Goal: Transaction & Acquisition: Purchase product/service

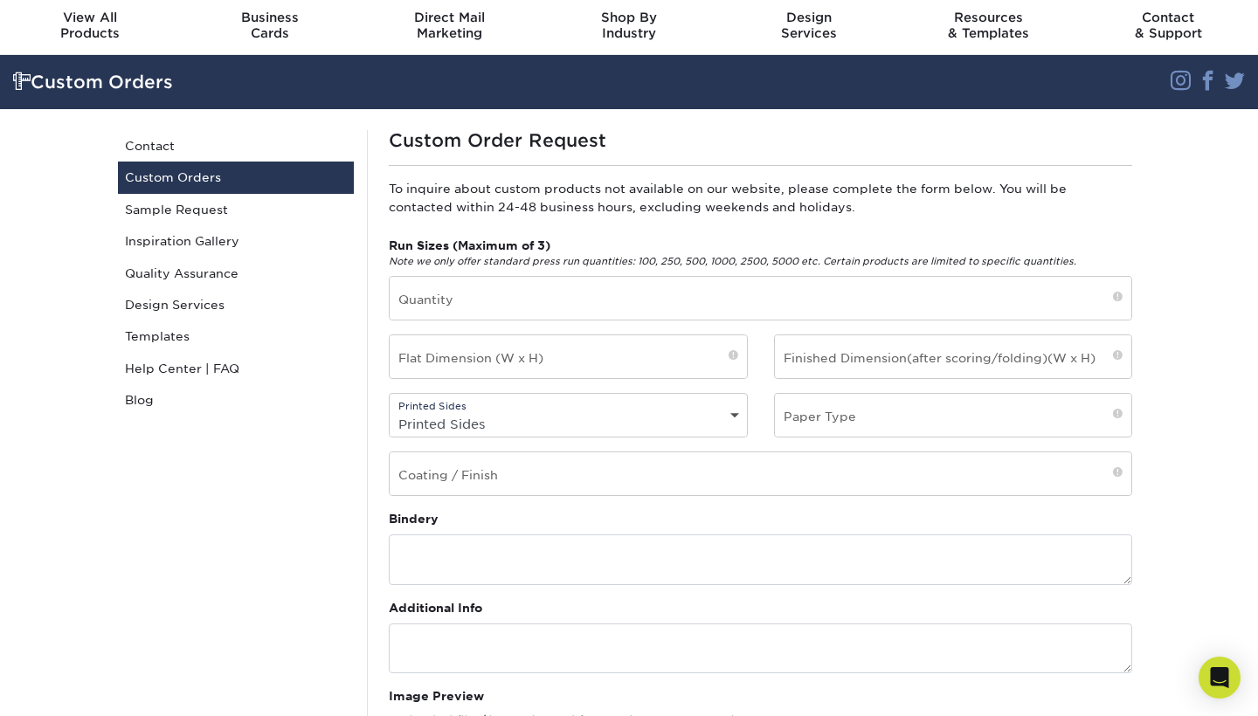
scroll to position [74, 0]
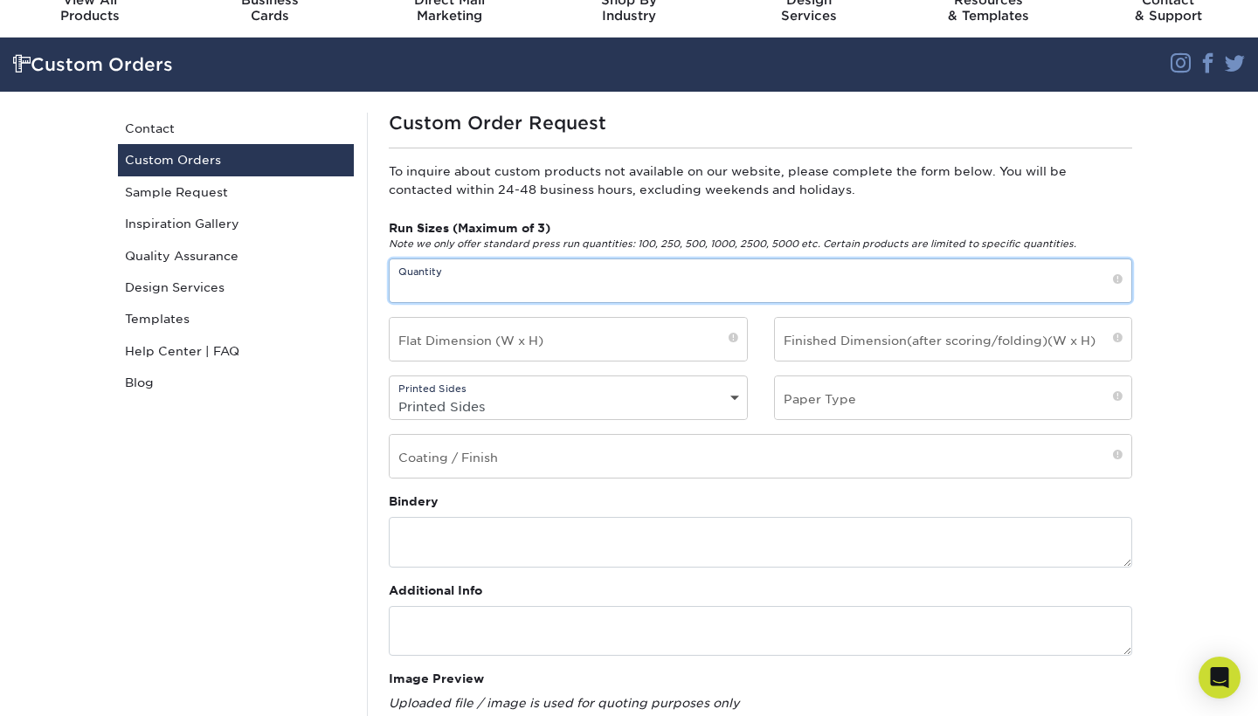
click at [923, 289] on input "text" at bounding box center [761, 280] width 742 height 43
type input "500"
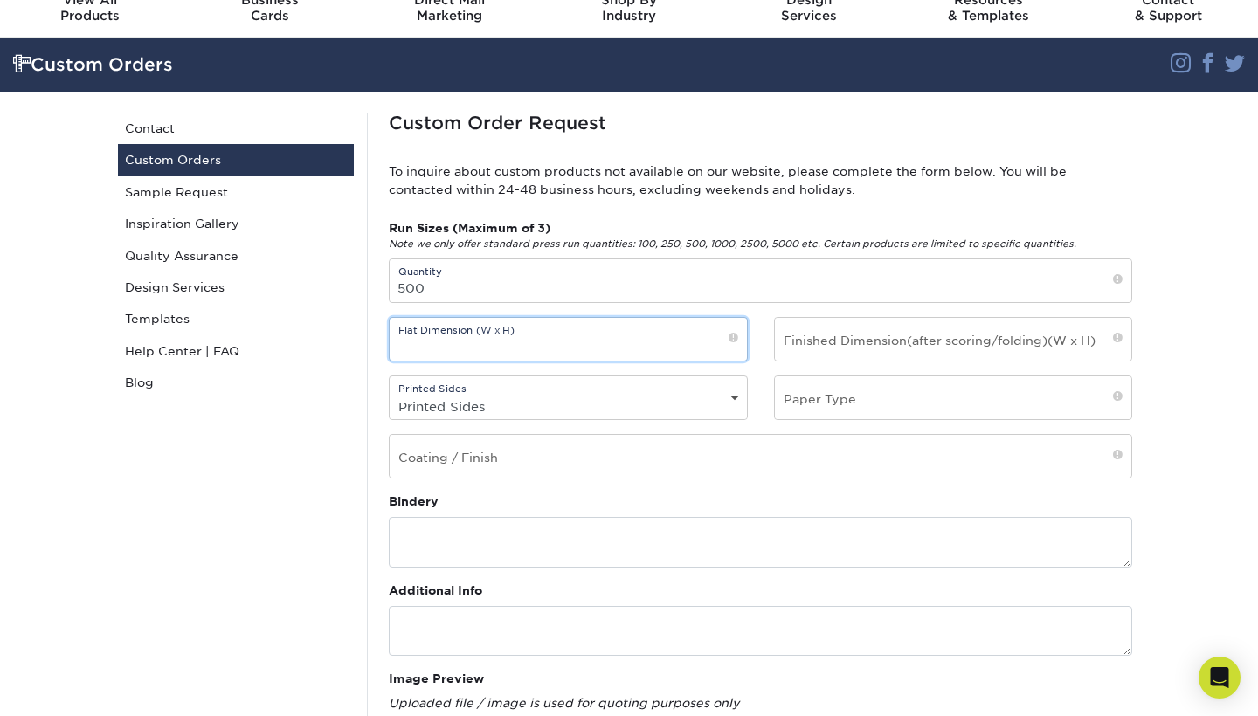
click at [638, 347] on input "text" at bounding box center [568, 339] width 357 height 43
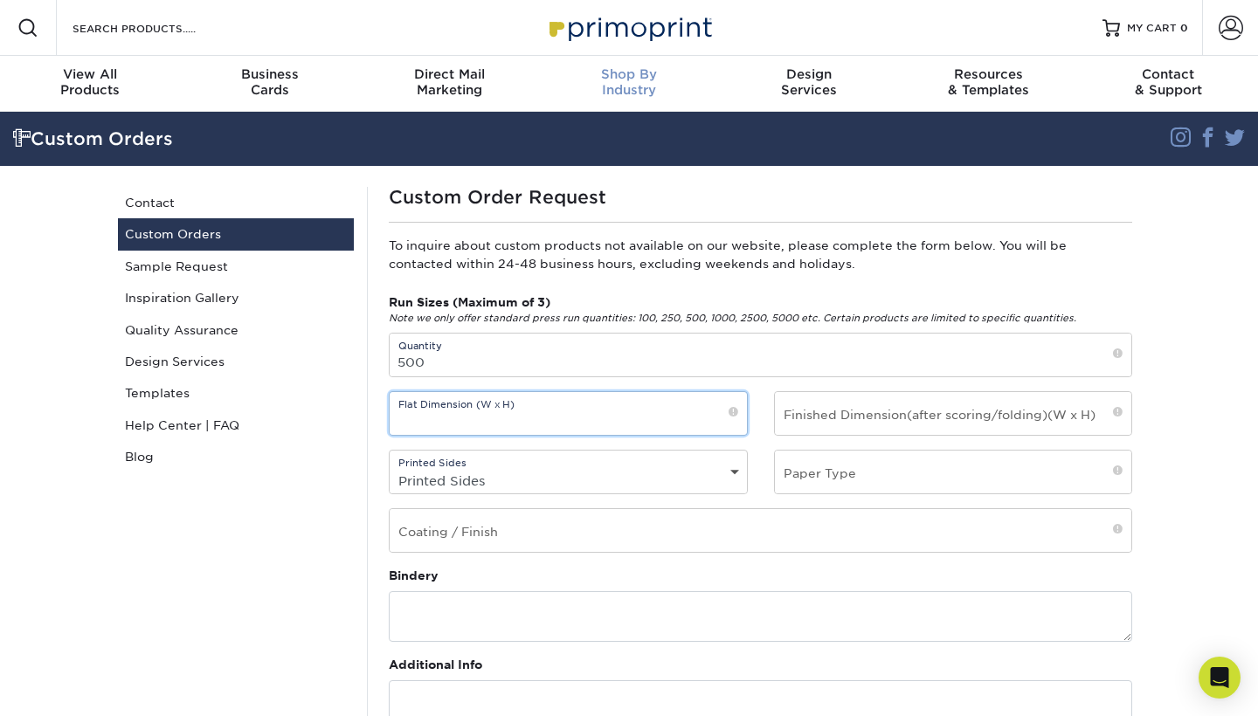
scroll to position [0, 0]
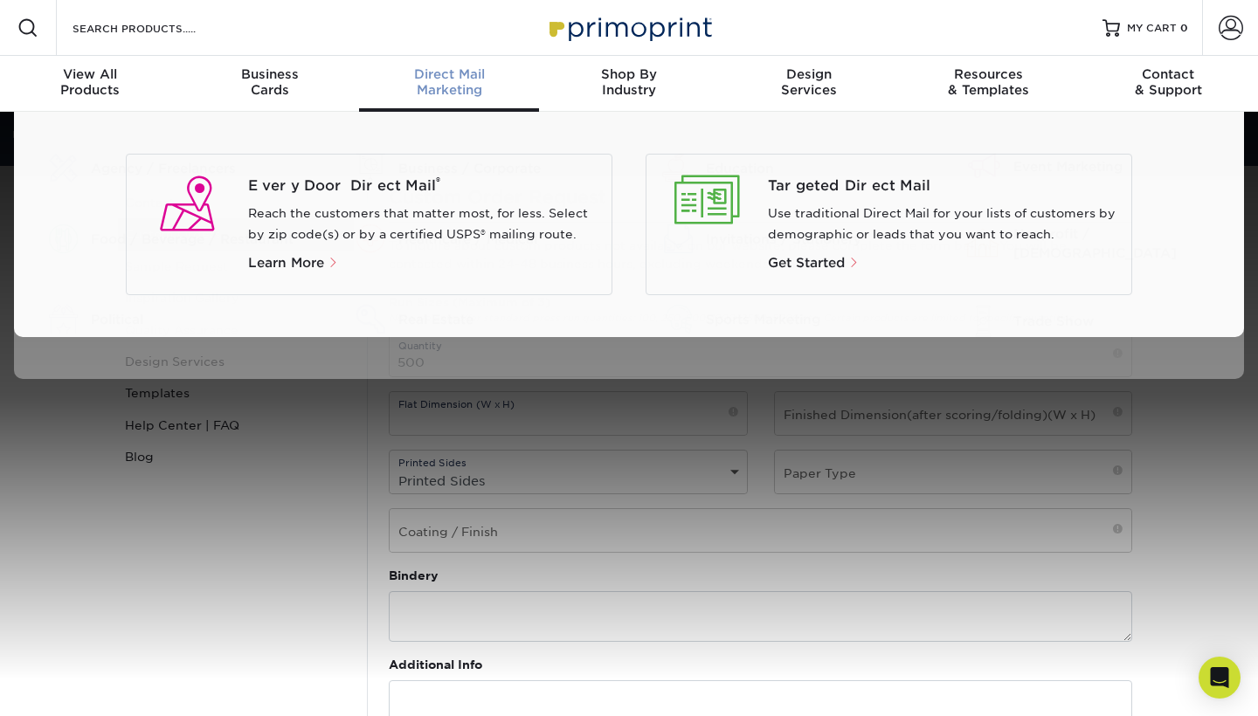
click at [455, 79] on span "Direct Mail" at bounding box center [449, 74] width 180 height 16
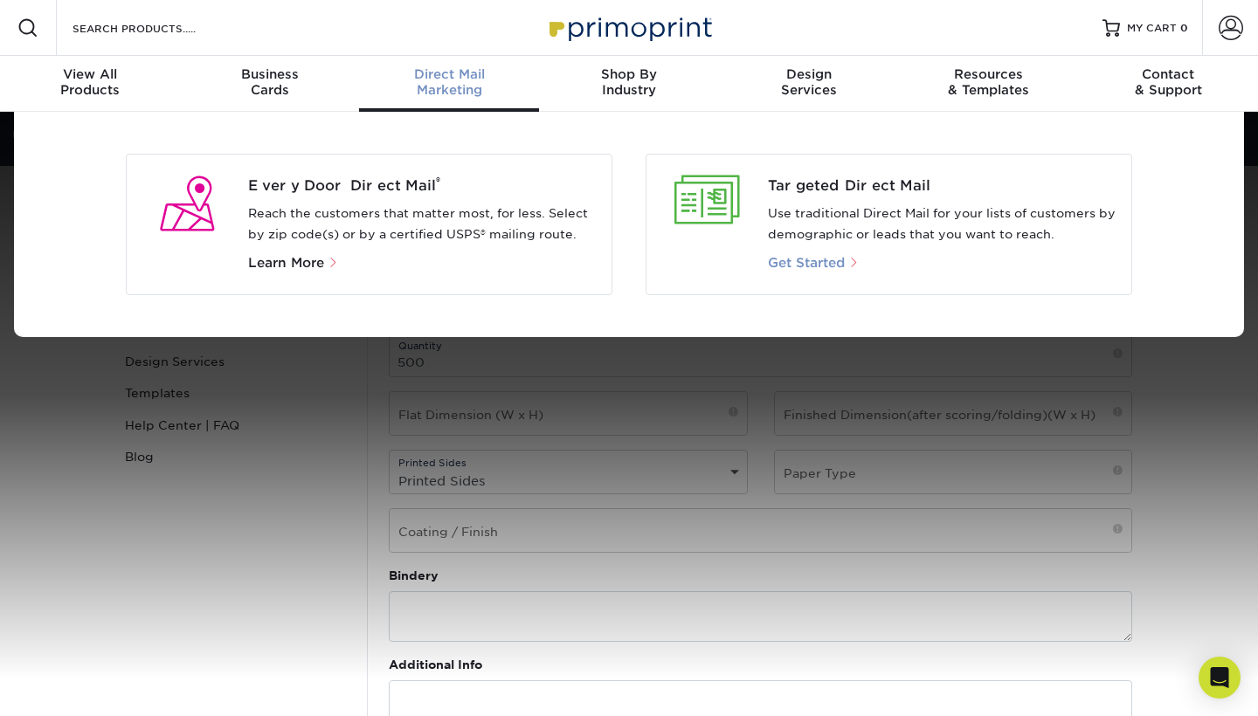
click at [821, 261] on span "Get Started" at bounding box center [806, 263] width 77 height 16
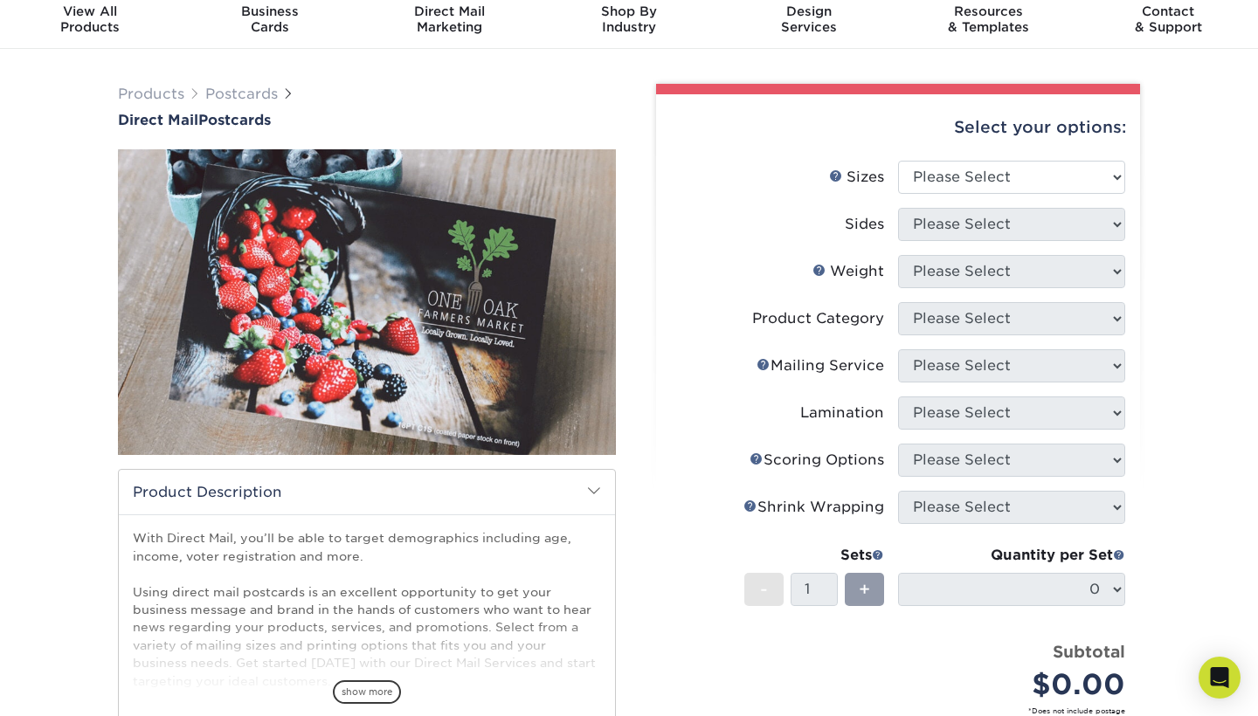
scroll to position [66, 0]
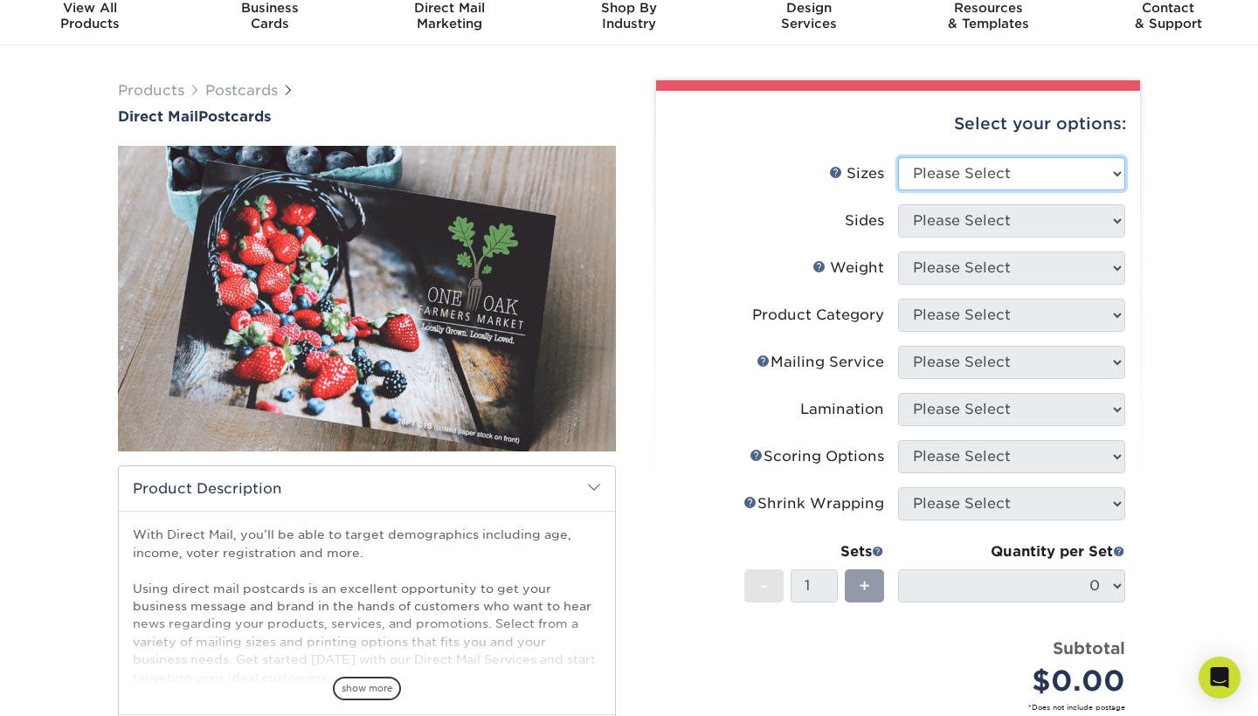
select select "4.00x8.50"
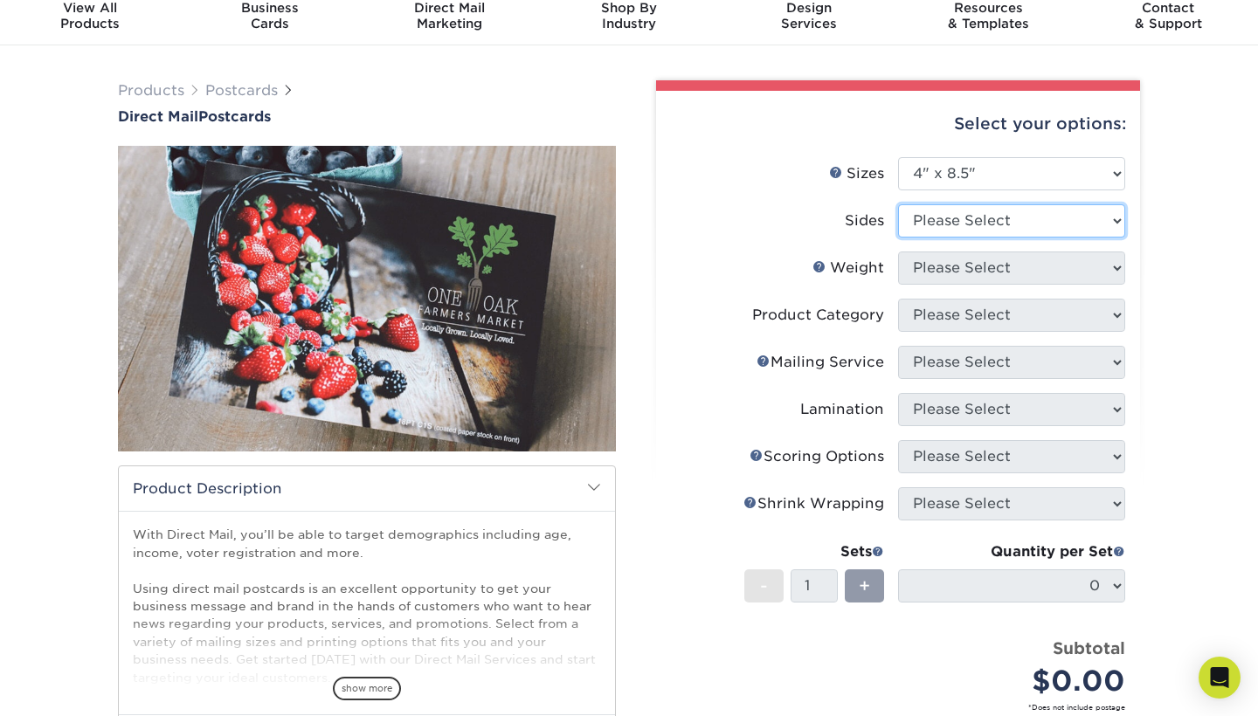
select select "13abbda7-1d64-4f25-8bb2-c179b224825d"
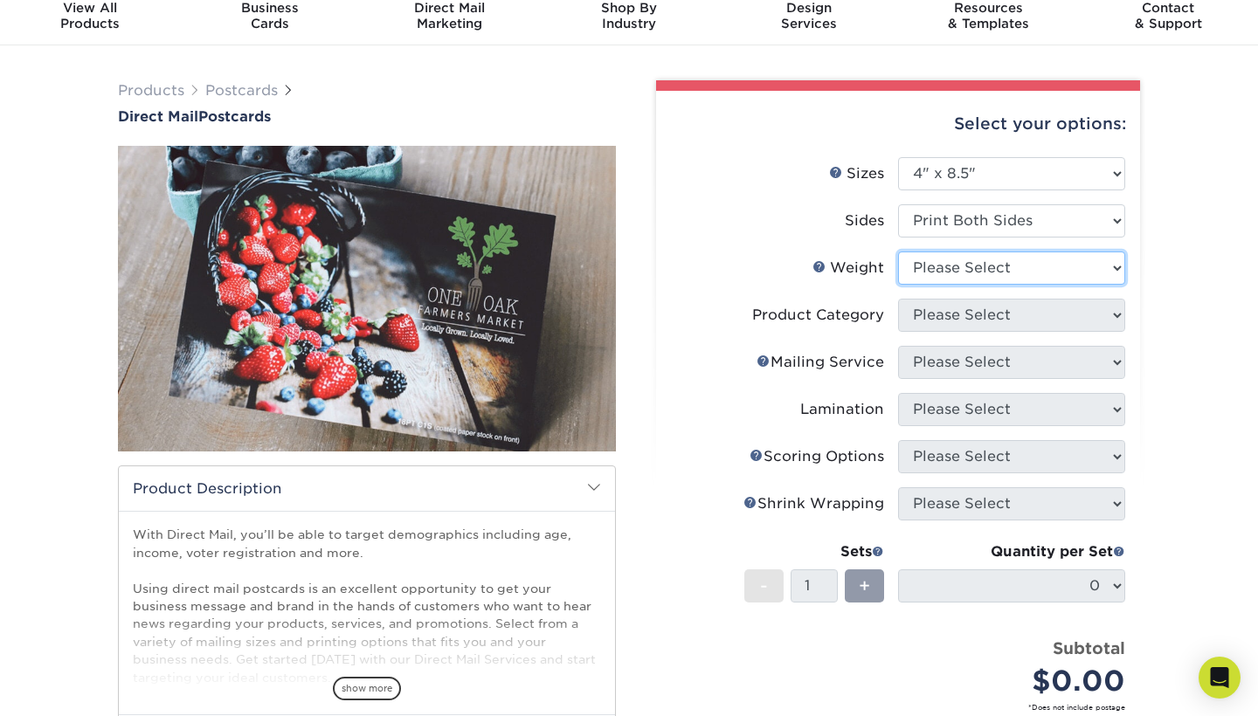
select select "16PT"
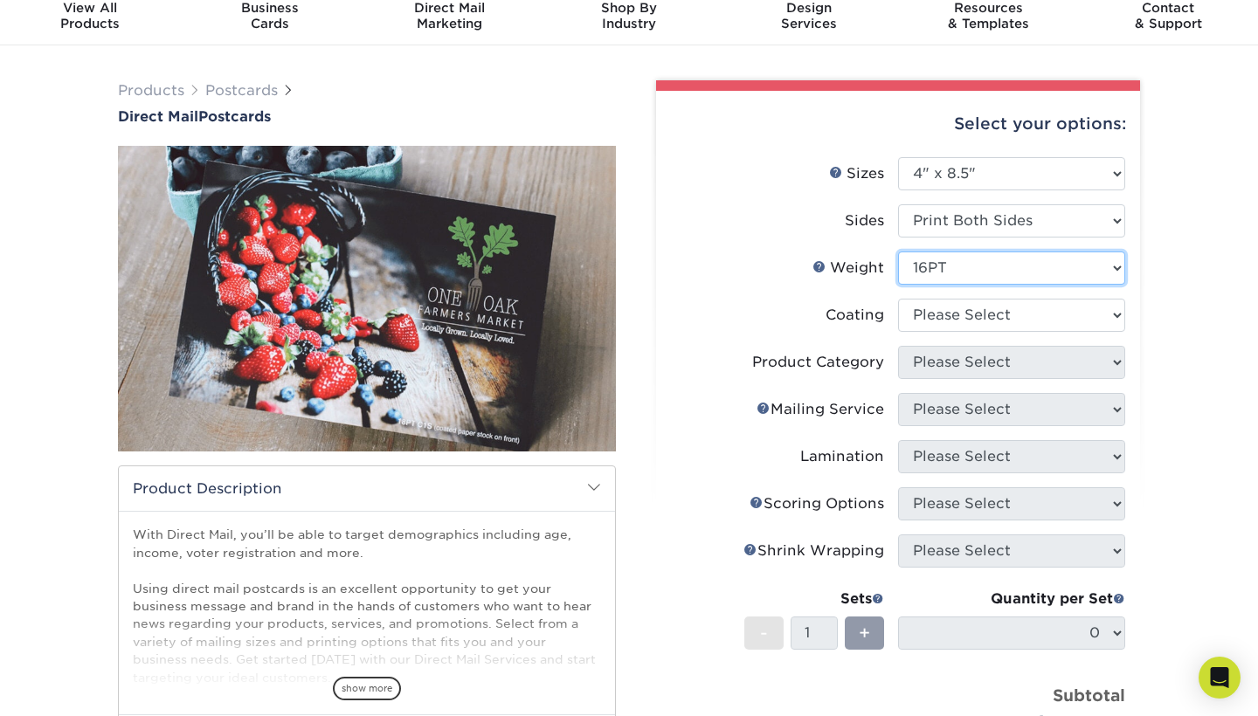
scroll to position [109, 0]
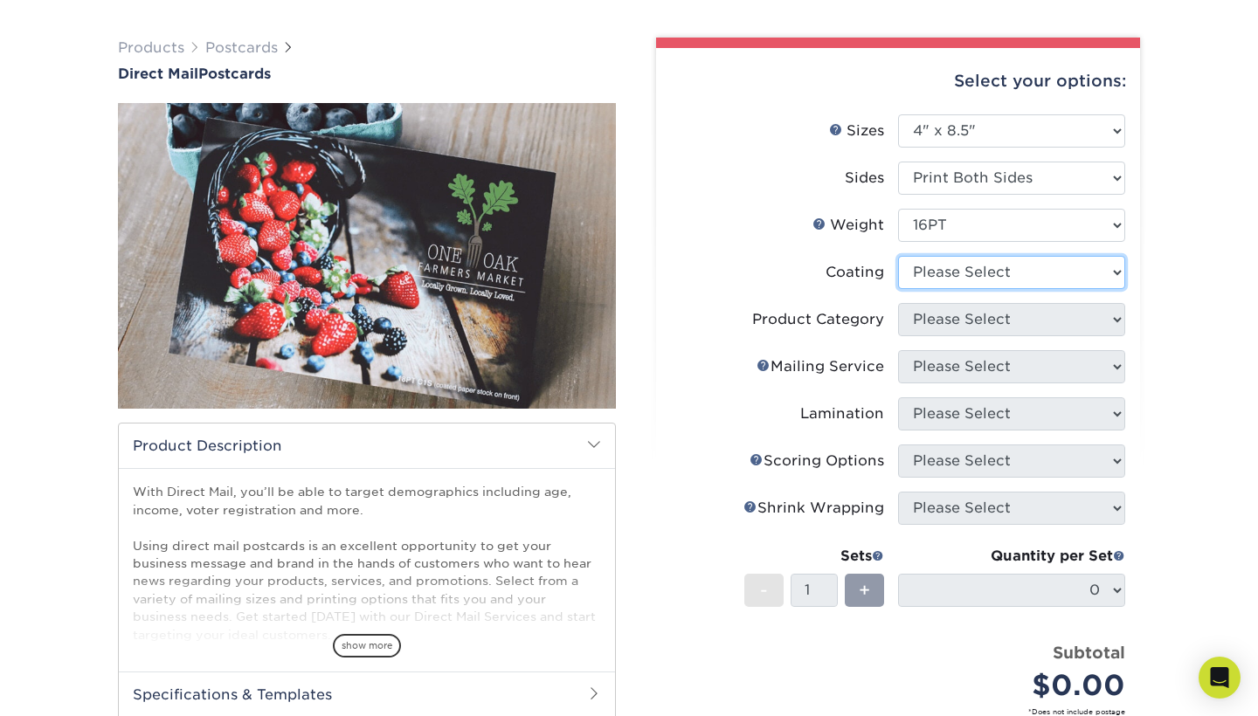
select select "1e8116af-acfc-44b1-83dc-8181aa338834"
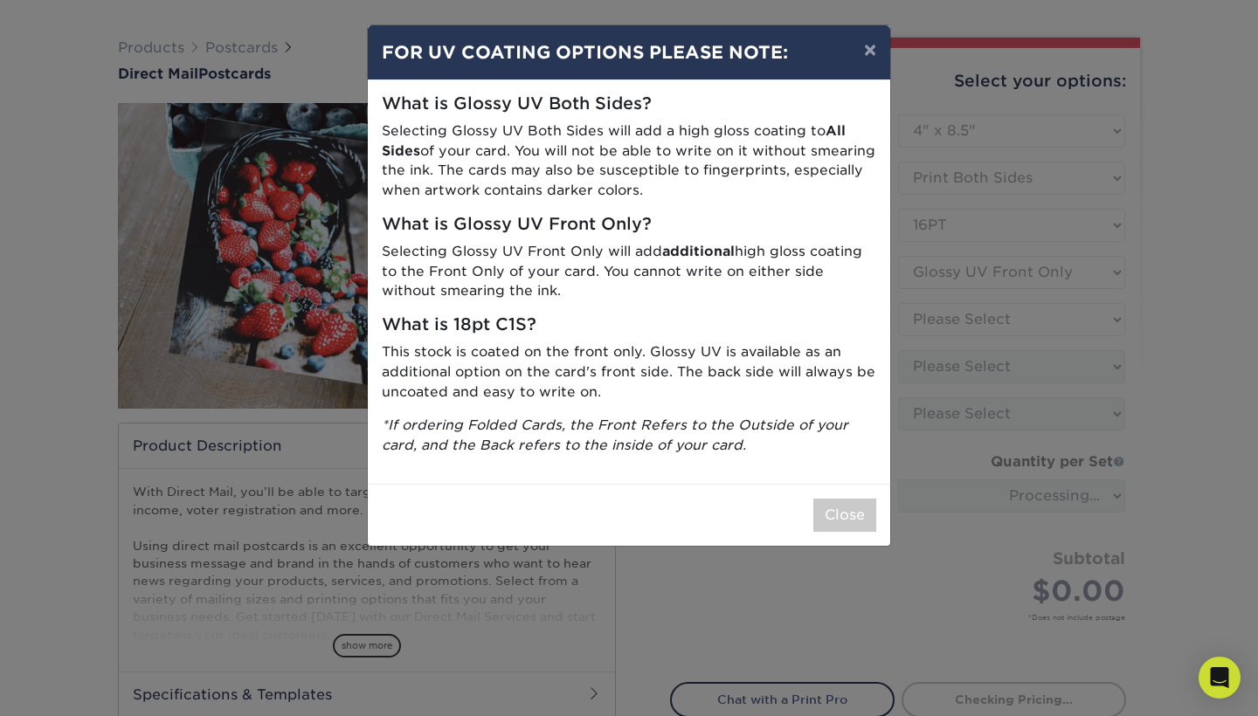
scroll to position [113, 0]
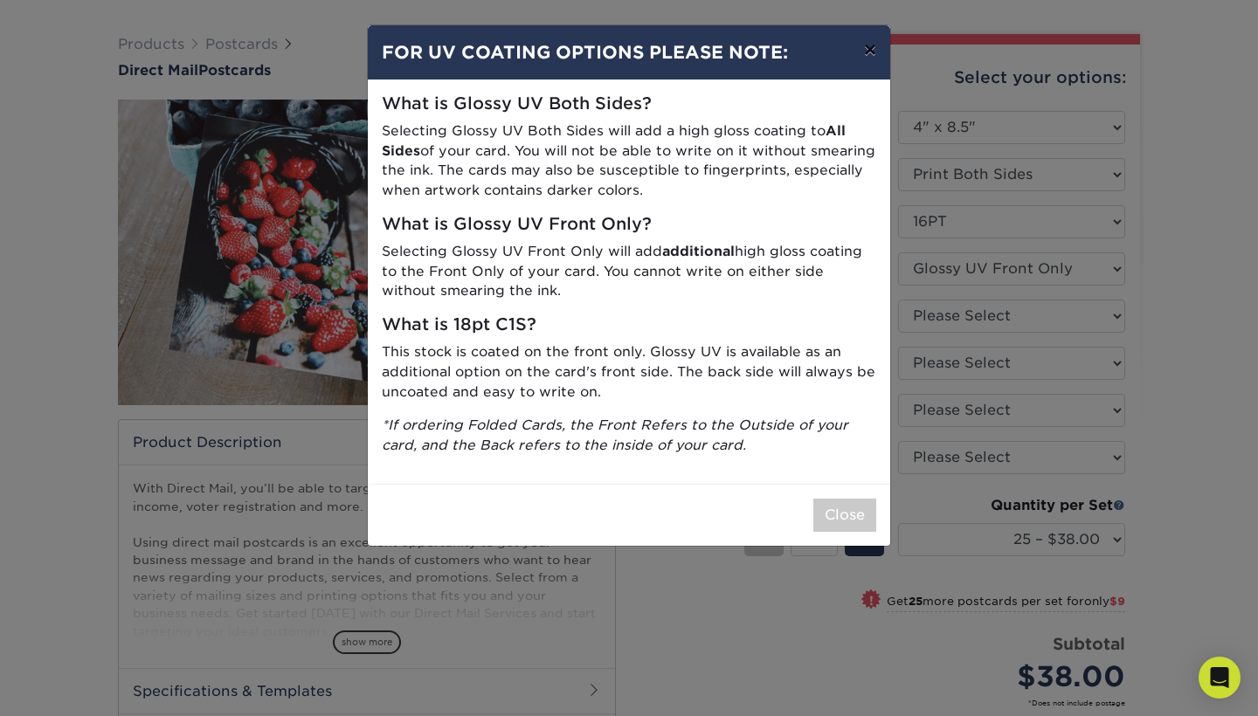
click at [872, 49] on button "×" at bounding box center [870, 49] width 40 height 49
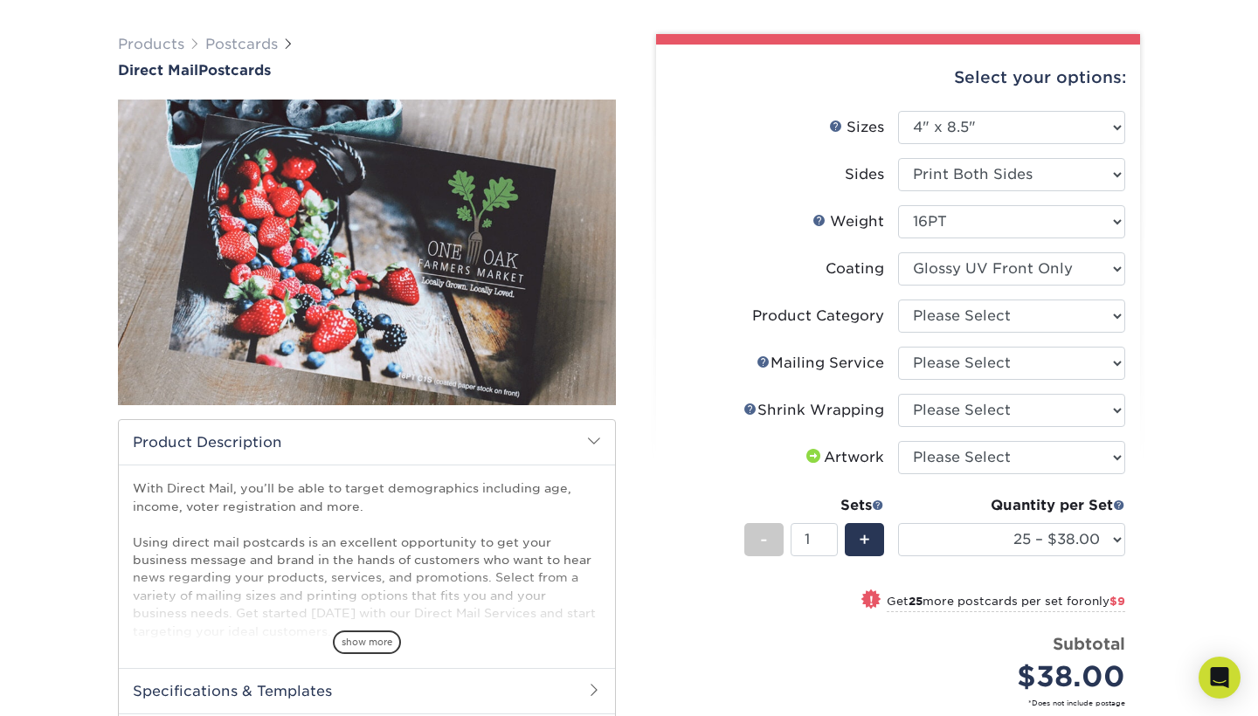
scroll to position [156, 0]
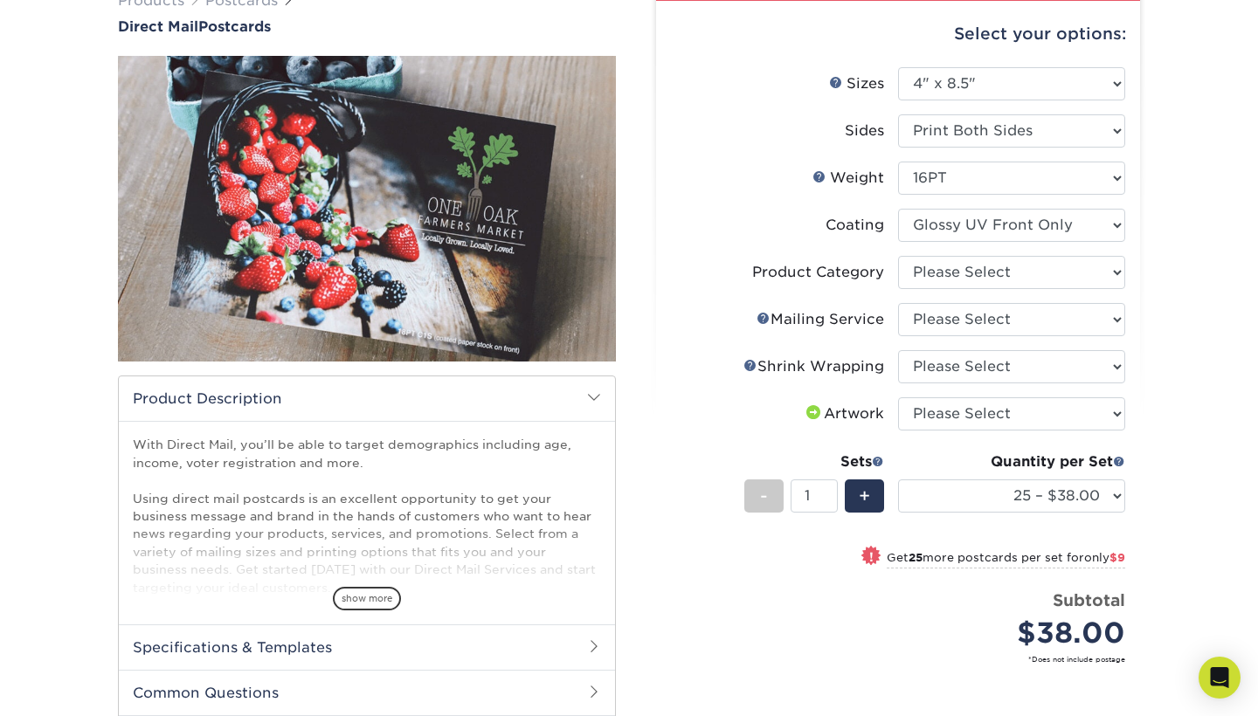
click at [990, 296] on li "Product Category Please Select Postcards" at bounding box center [898, 279] width 454 height 47
select select "9b7272e0-d6c8-4c3c-8e97-d3a1bcdab858"
select select "d3cc0d54-e72f-41ce-80c5-e8486bf2cdb8"
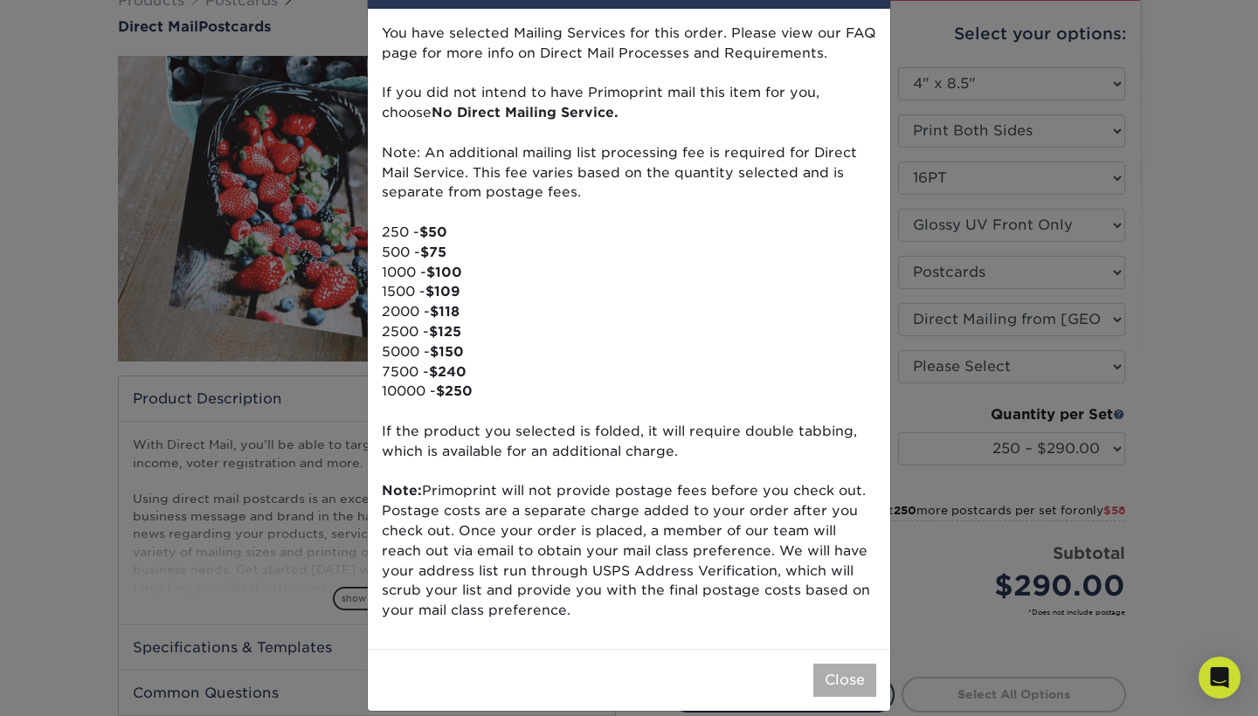
scroll to position [70, 0]
click at [833, 665] on button "Close" at bounding box center [844, 681] width 63 height 33
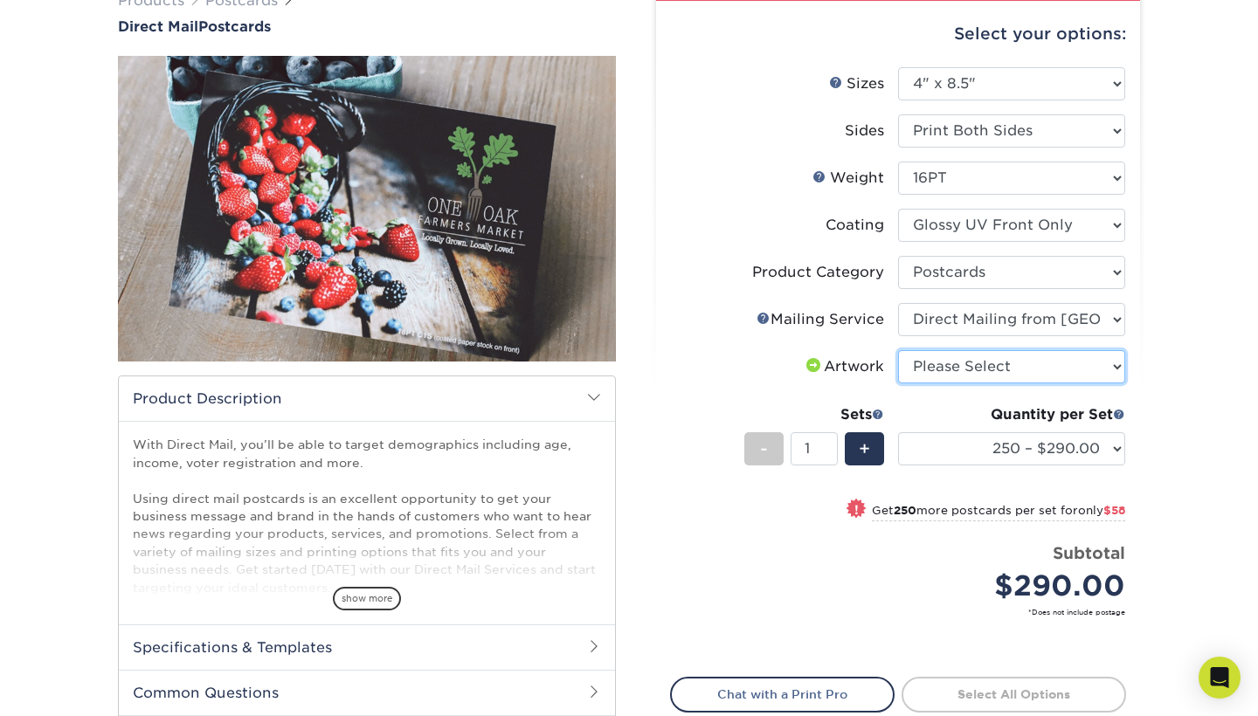
select select "upload"
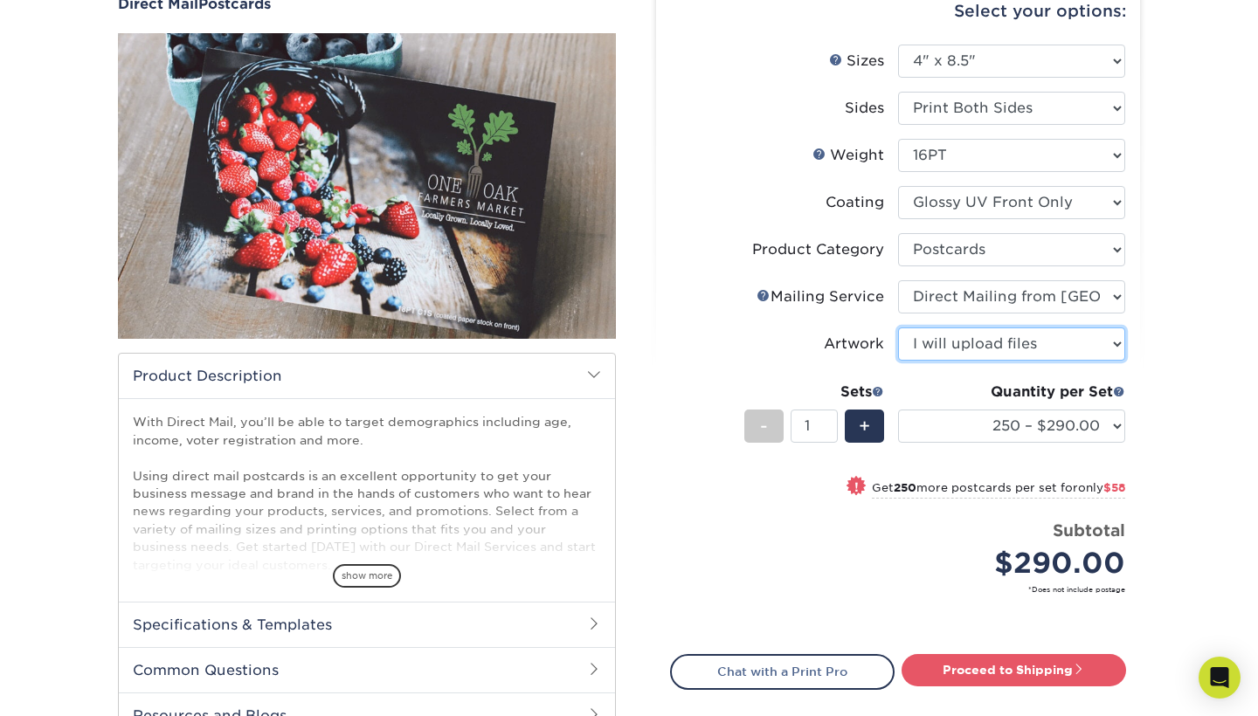
scroll to position [183, 0]
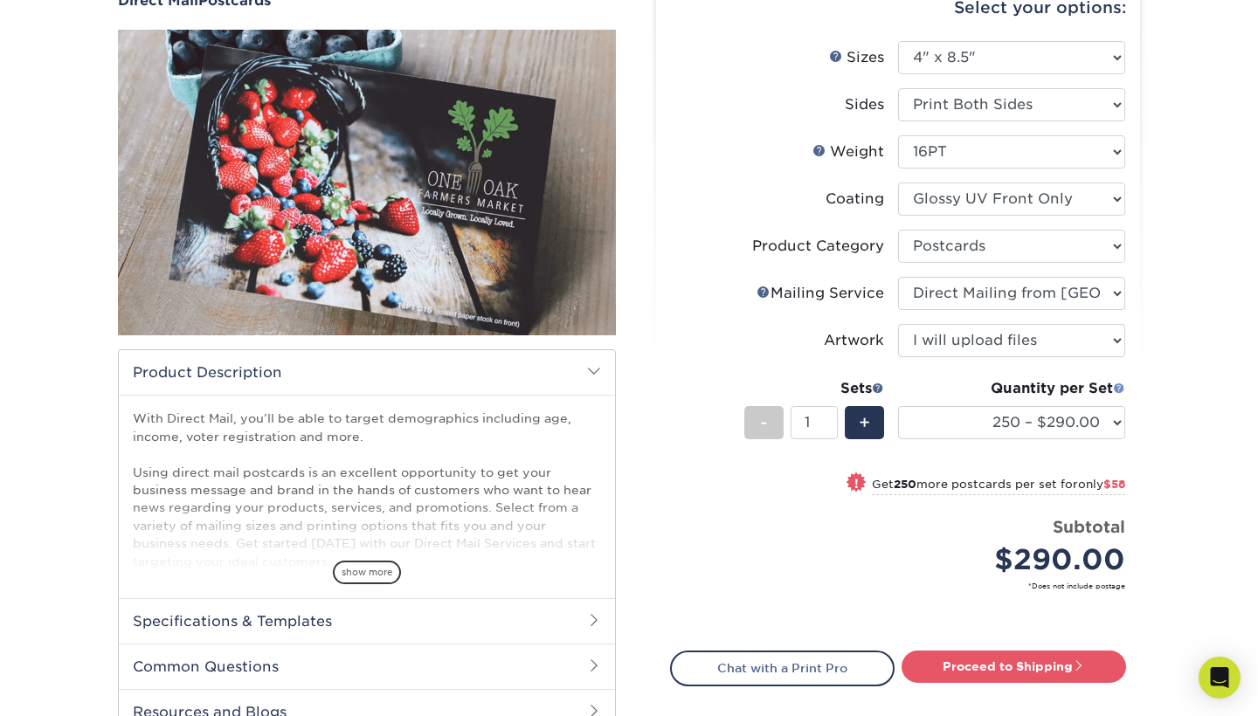
click at [1118, 388] on span at bounding box center [1119, 388] width 12 height 12
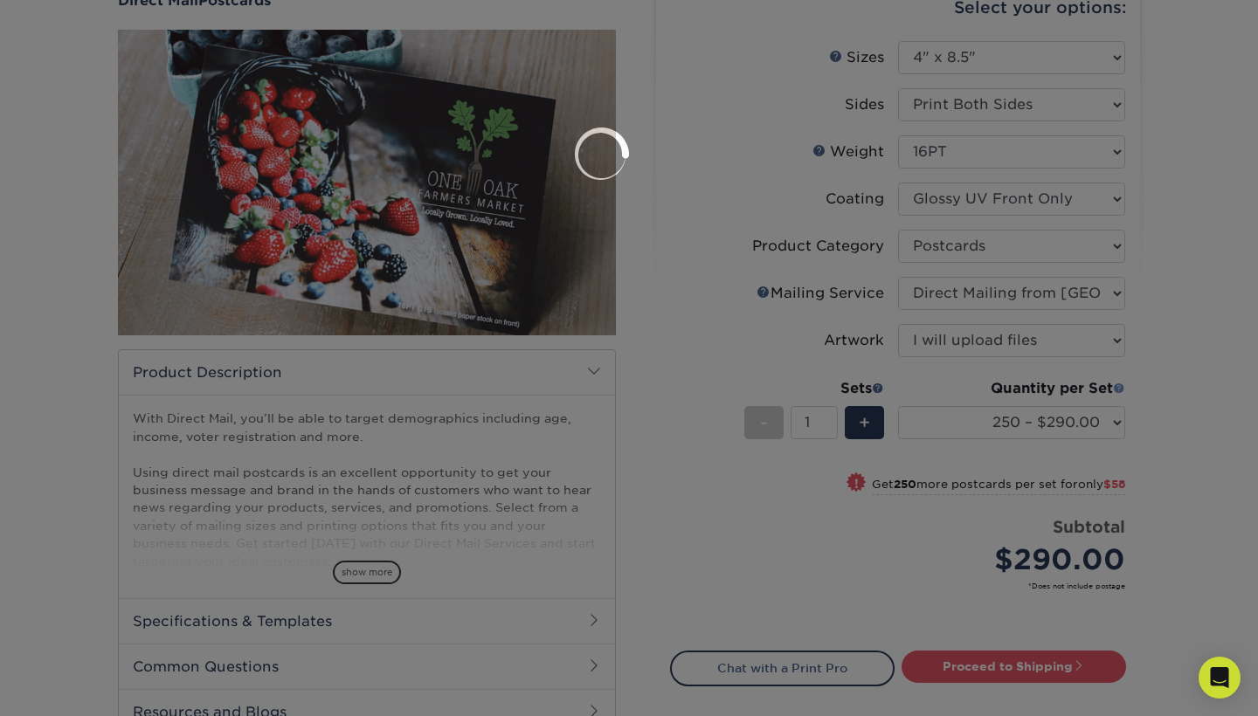
scroll to position [0, 0]
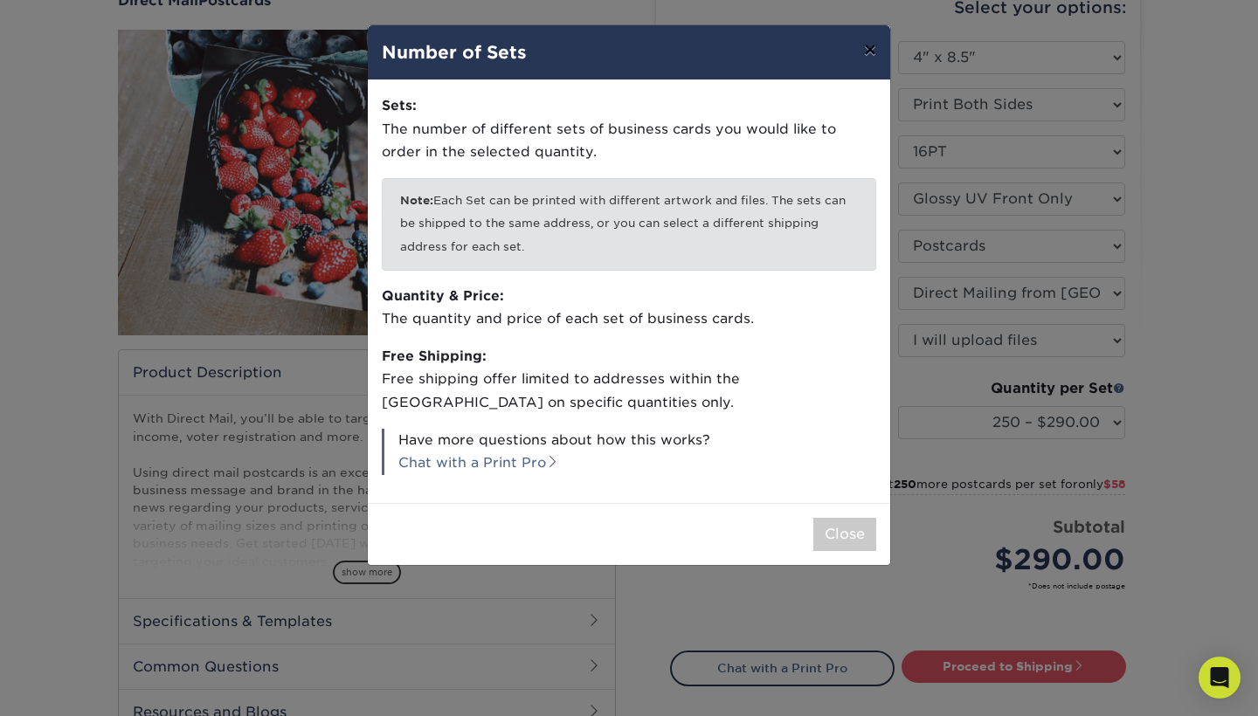
click at [866, 56] on button "×" at bounding box center [870, 49] width 40 height 49
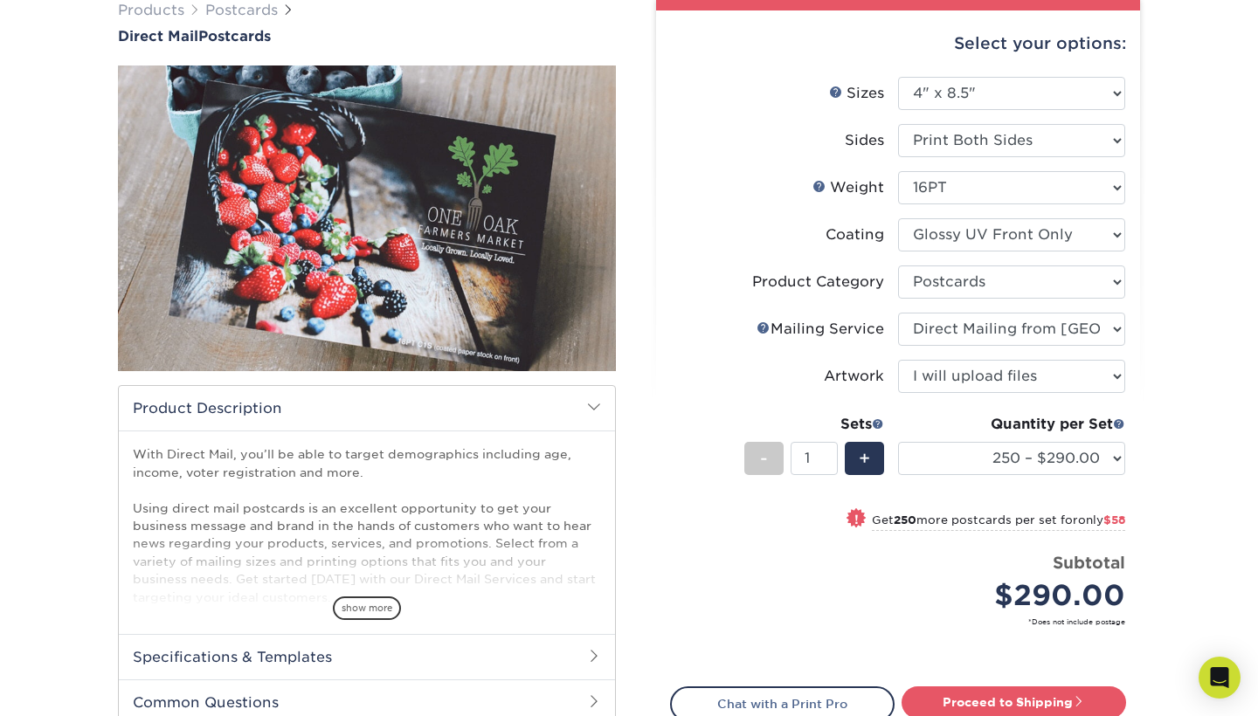
scroll to position [146, 0]
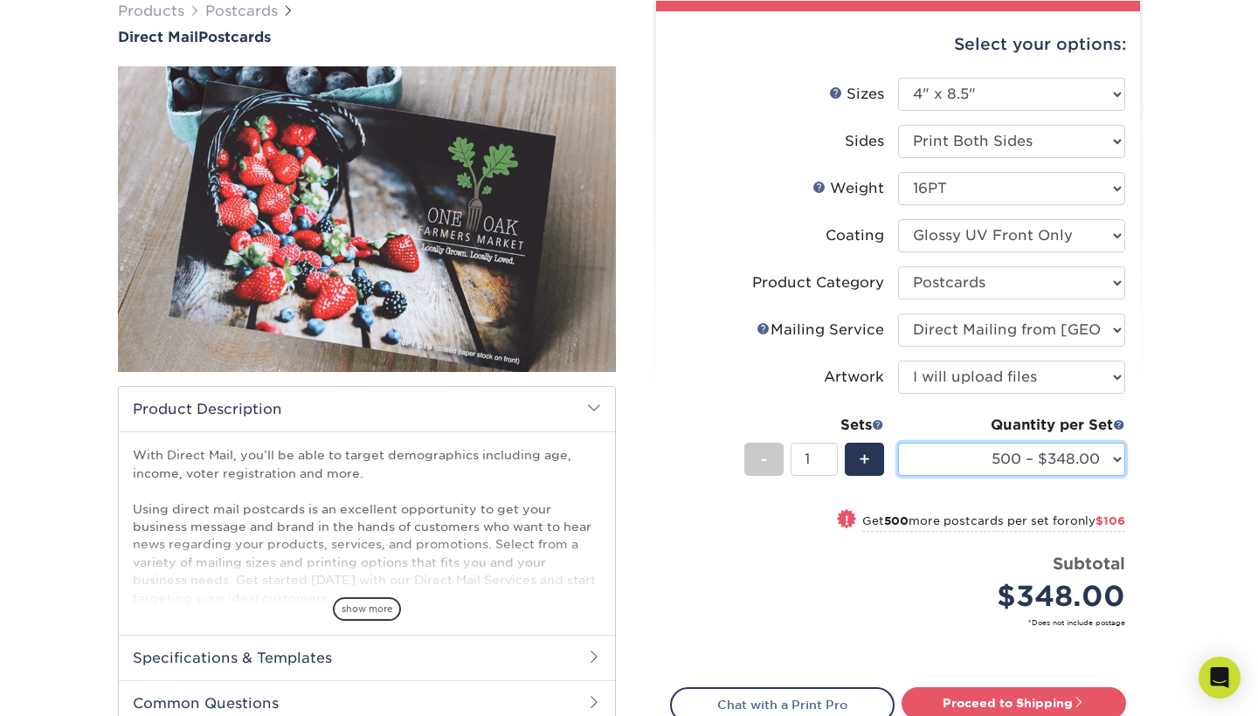
select select "1000 – $454.00"
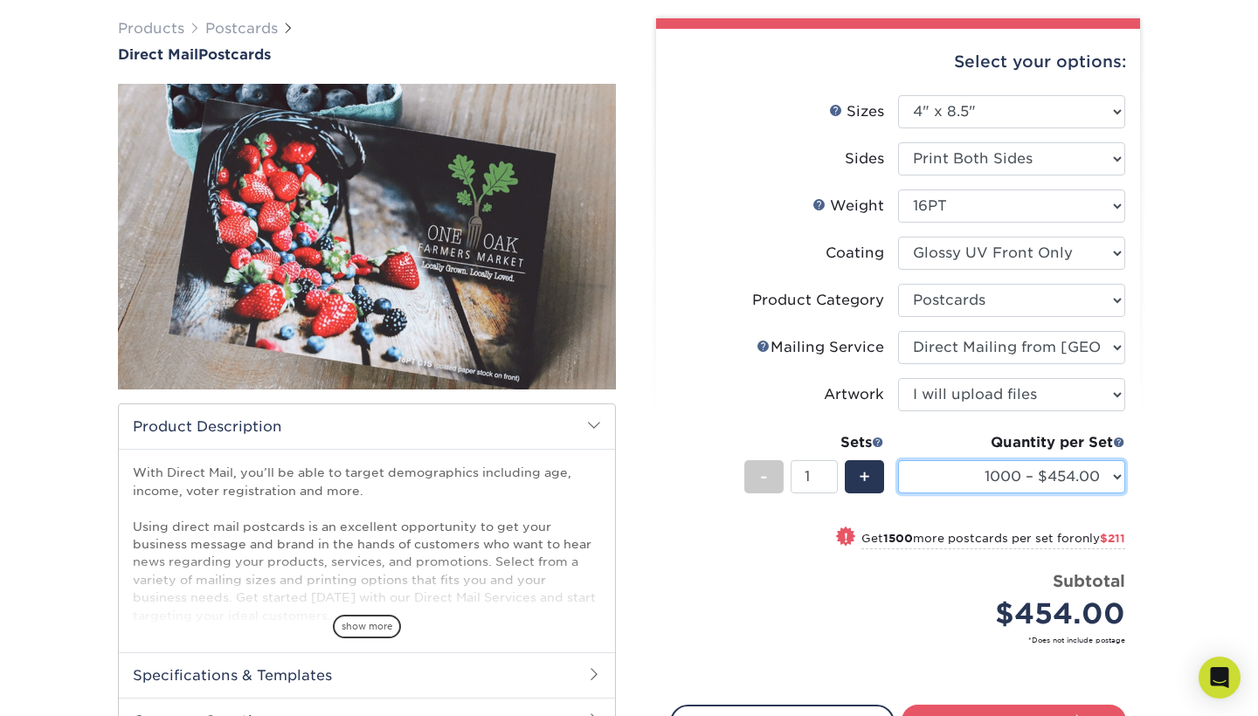
scroll to position [141, 0]
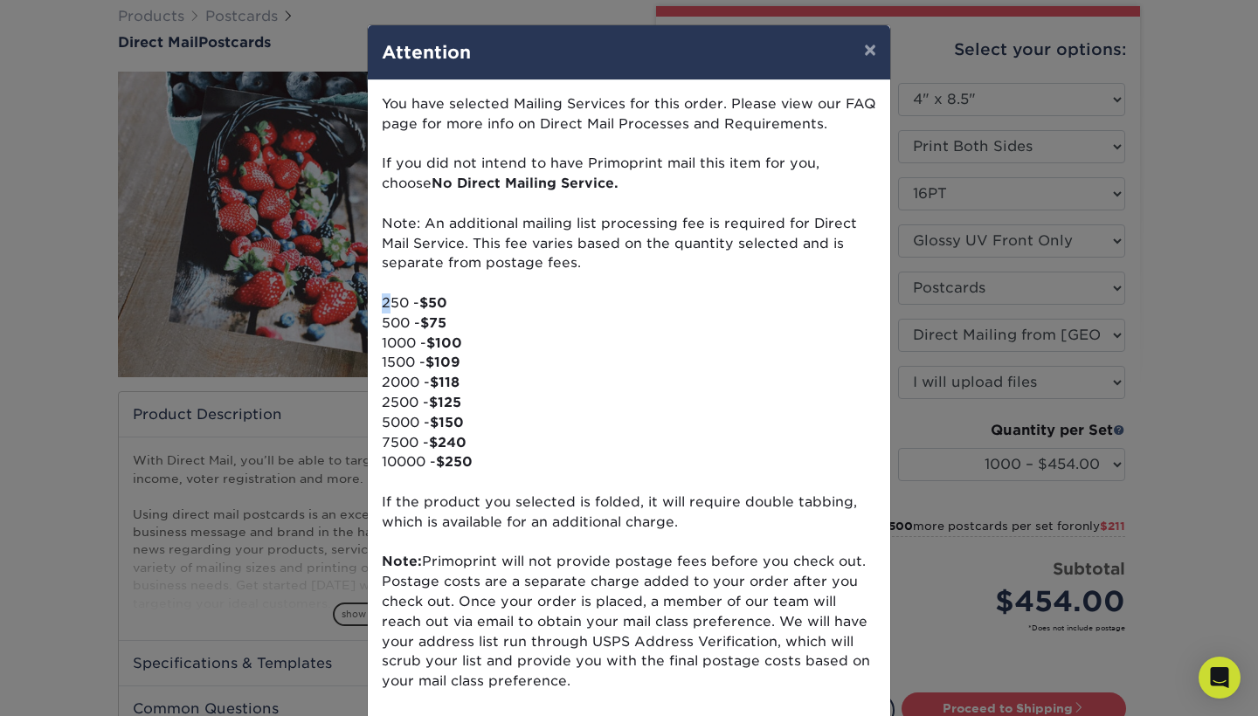
drag, startPoint x: 383, startPoint y: 300, endPoint x: 392, endPoint y: 300, distance: 9.6
click at [392, 300] on p "You have selected Mailing Services for this order. Please view our FAQ page for…" at bounding box center [629, 393] width 494 height 598
click at [517, 257] on p "You have selected Mailing Services for this order. Please view our FAQ page for…" at bounding box center [629, 393] width 494 height 598
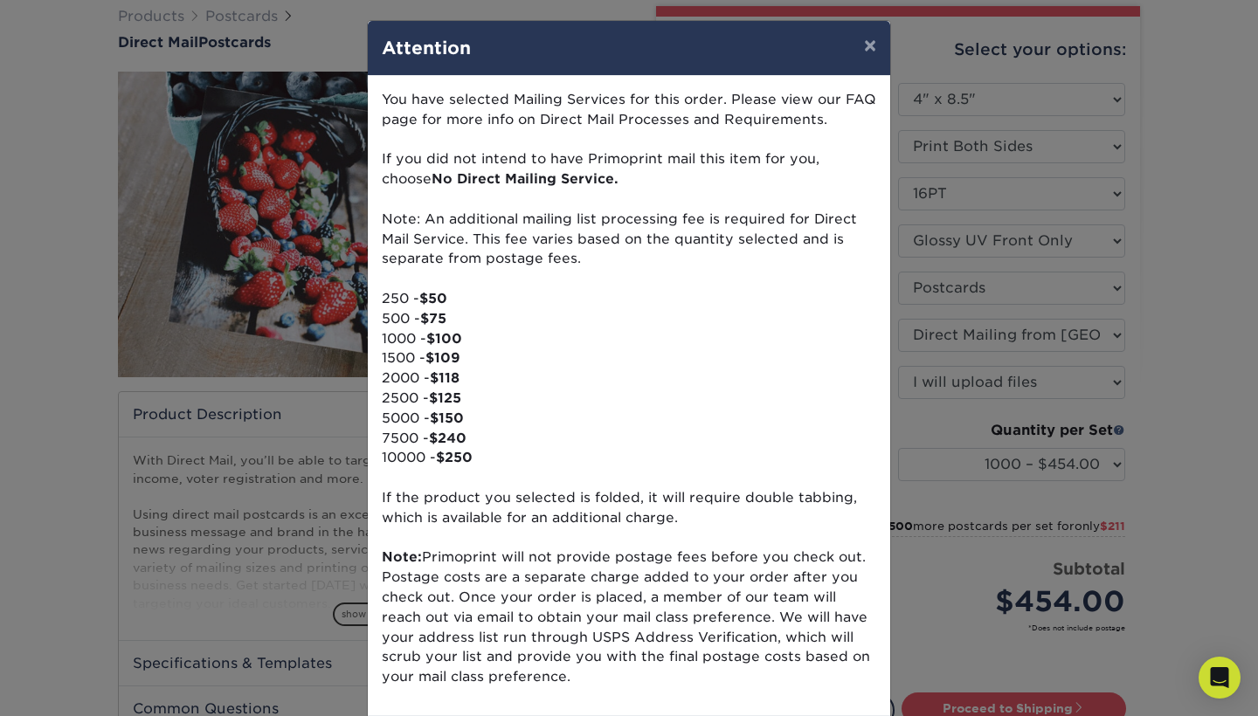
scroll to position [3, 0]
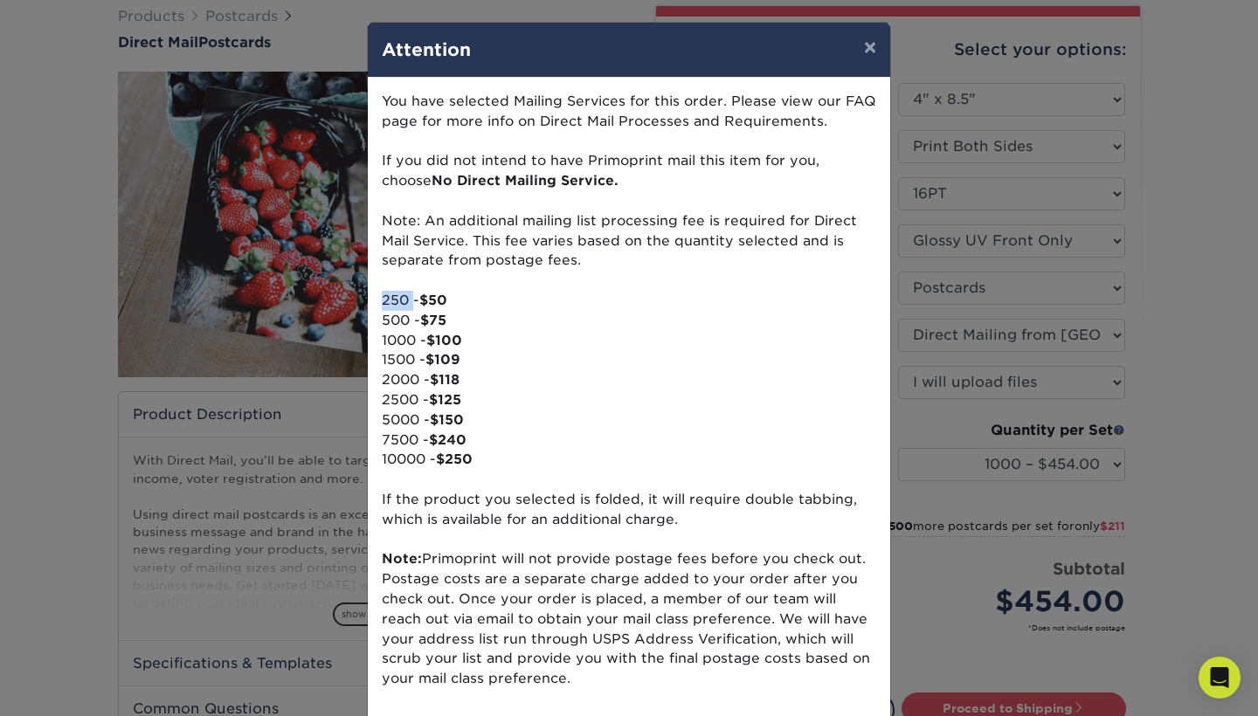
drag, startPoint x: 378, startPoint y: 297, endPoint x: 414, endPoint y: 297, distance: 35.8
click at [414, 297] on div "You have selected Mailing Services for this order. Please view our FAQ page for…" at bounding box center [629, 398] width 522 height 640
drag, startPoint x: 429, startPoint y: 297, endPoint x: 481, endPoint y: 297, distance: 52.4
click at [481, 297] on p "You have selected Mailing Services for this order. Please view our FAQ page for…" at bounding box center [629, 391] width 494 height 598
click at [864, 49] on button "×" at bounding box center [870, 47] width 40 height 49
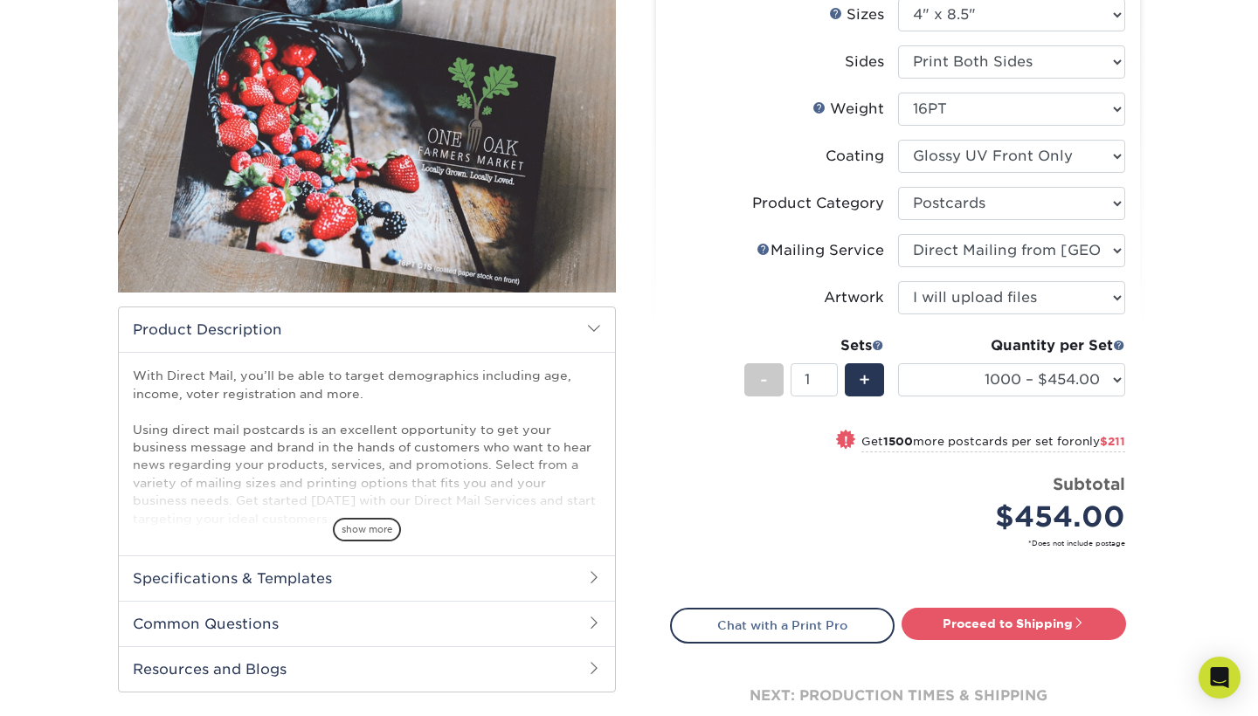
scroll to position [0, 0]
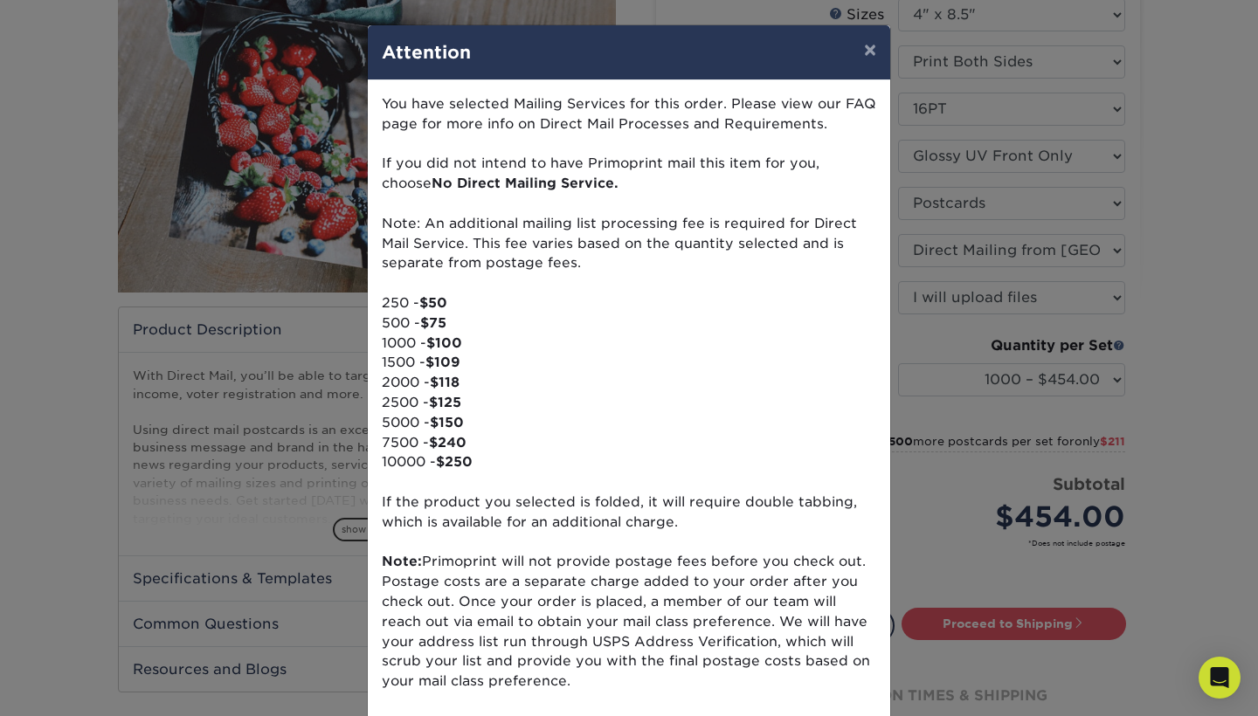
click at [862, 61] on button "×" at bounding box center [870, 49] width 40 height 49
click at [875, 51] on button "×" at bounding box center [870, 49] width 40 height 49
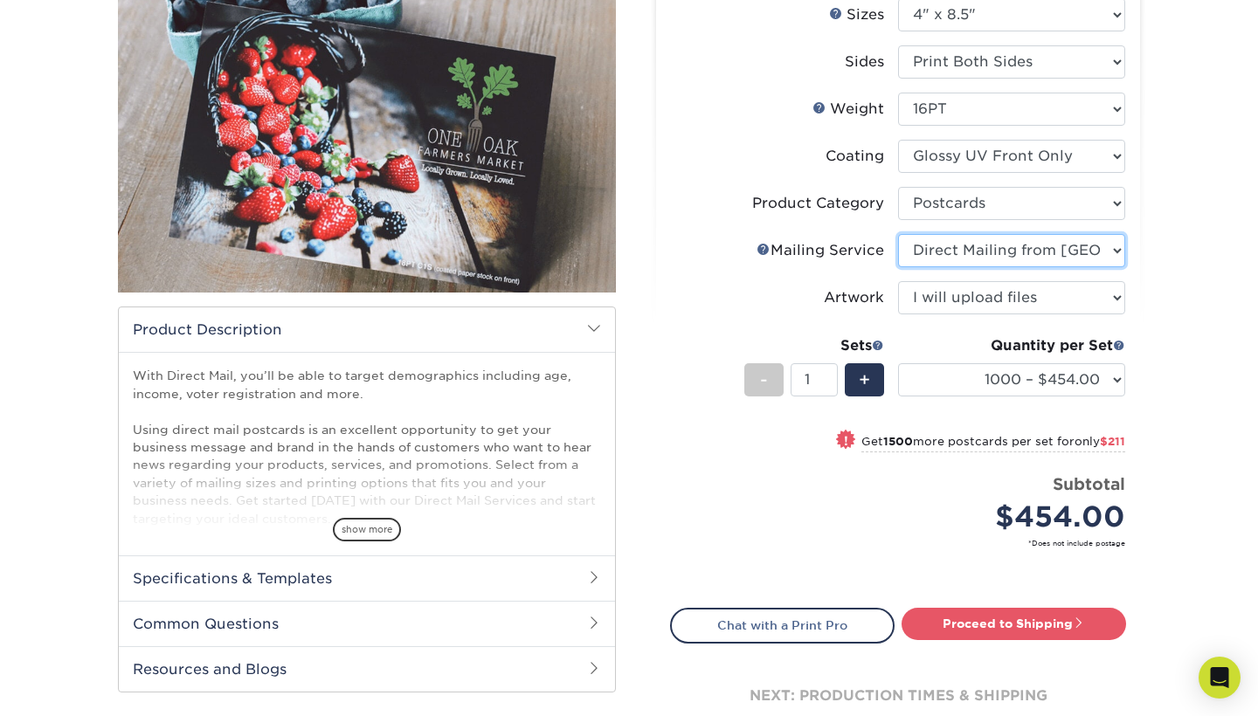
select select "eb476b5d-8b66-4c79-8e65-1263f8f6ca3c"
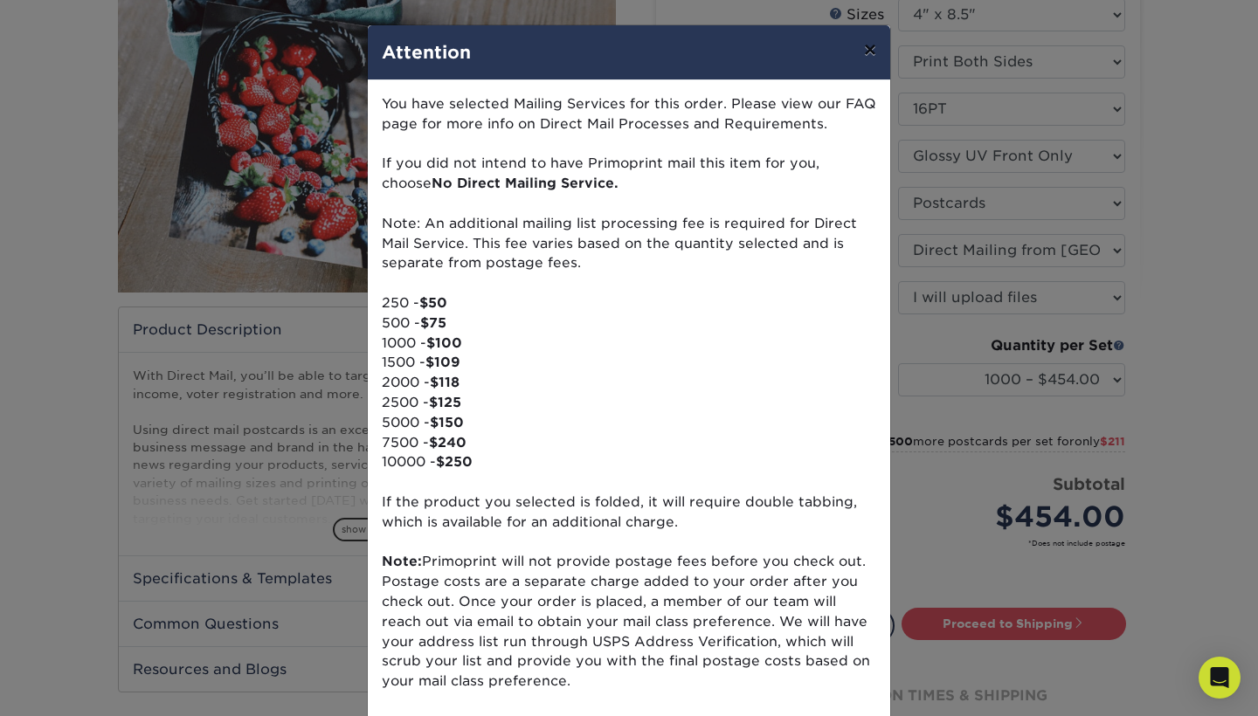
click at [882, 46] on button "×" at bounding box center [870, 49] width 40 height 49
